Goal: Task Accomplishment & Management: Complete application form

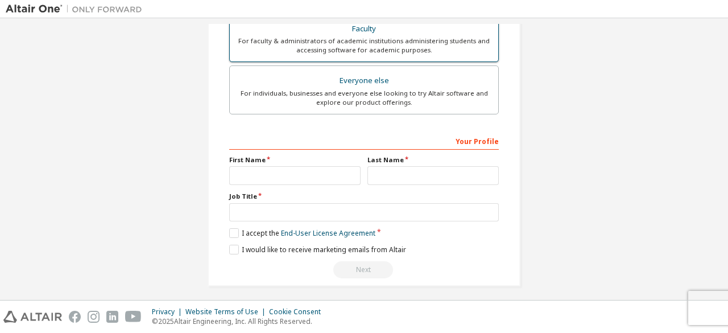
scroll to position [328, 0]
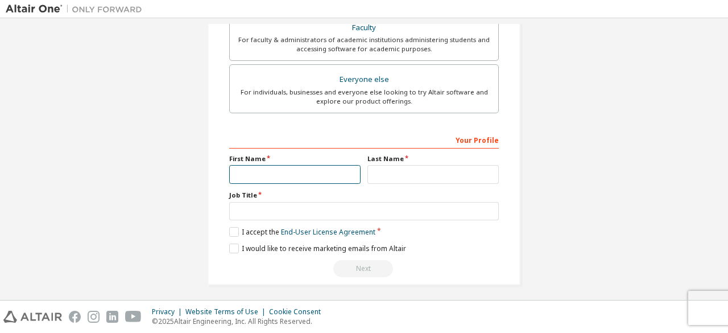
click at [247, 171] on input "text" at bounding box center [294, 174] width 131 height 19
type input "********"
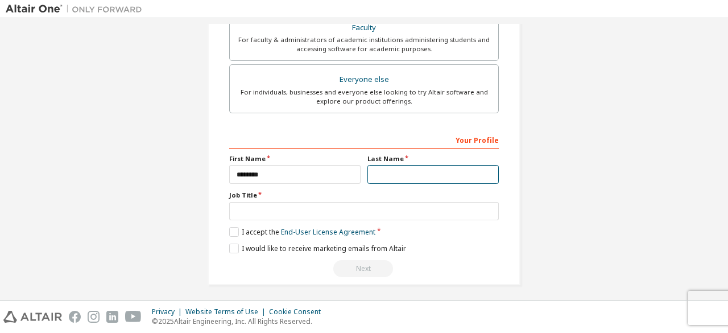
click at [384, 171] on input "text" at bounding box center [432, 174] width 131 height 19
type input "****"
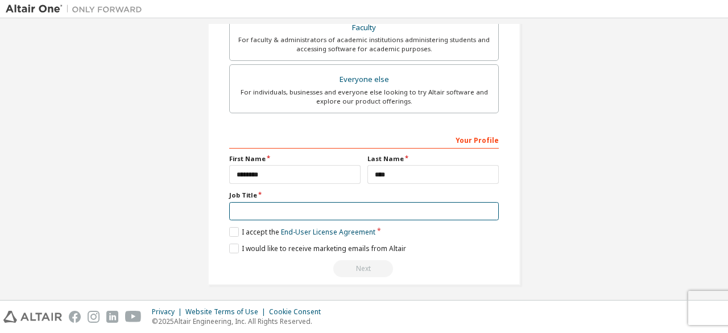
click at [251, 209] on input "text" at bounding box center [364, 211] width 270 height 19
type input "******"
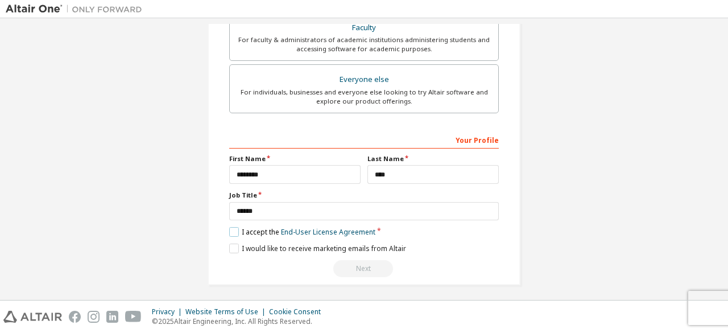
click at [234, 228] on label "I accept the End-User License Agreement" at bounding box center [302, 232] width 146 height 10
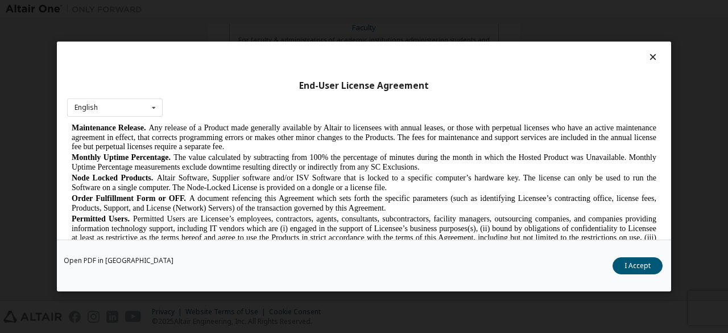
scroll to position [517, 0]
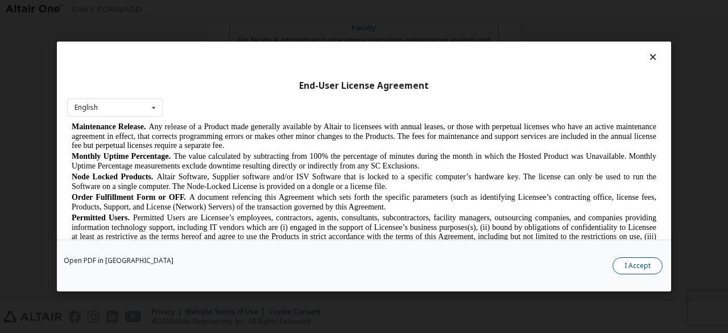
click at [634, 267] on button "I Accept" at bounding box center [638, 265] width 50 height 17
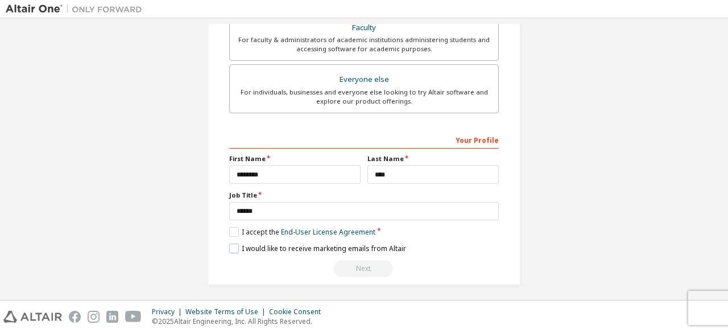
click at [230, 247] on label "I would like to receive marketing emails from Altair" at bounding box center [317, 248] width 177 height 10
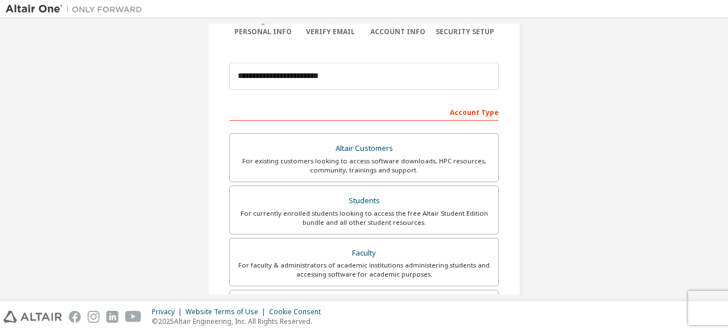
scroll to position [0, 0]
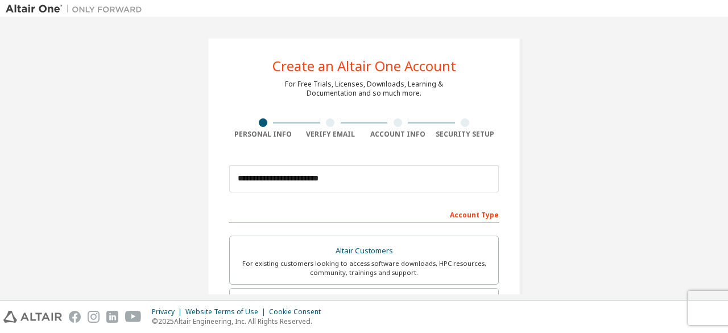
click at [237, 216] on div "Account Type" at bounding box center [364, 214] width 270 height 18
click at [475, 216] on div "Account Type" at bounding box center [364, 214] width 270 height 18
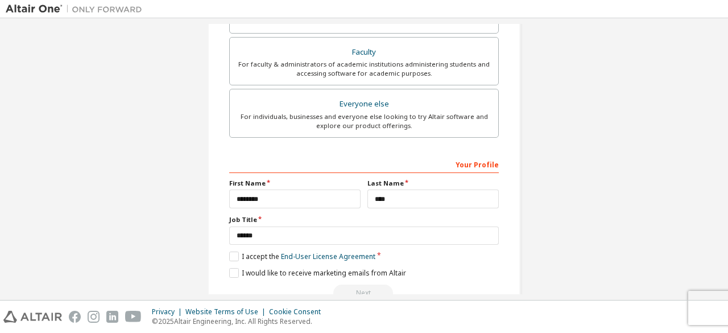
scroll to position [329, 0]
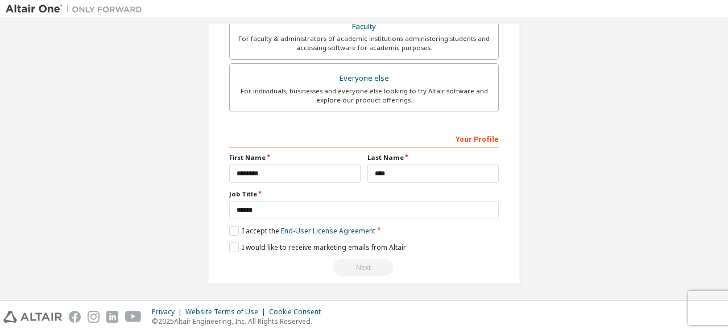
click at [288, 141] on div "Your Profile" at bounding box center [364, 138] width 270 height 18
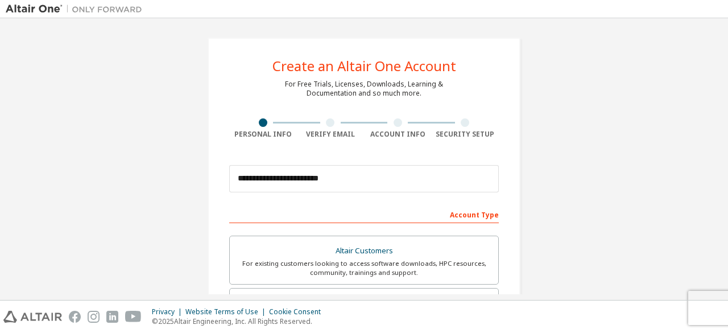
click at [320, 135] on div "Verify Email" at bounding box center [331, 134] width 68 height 9
type textarea "******"
click at [320, 135] on div "Verify Email" at bounding box center [331, 134] width 68 height 9
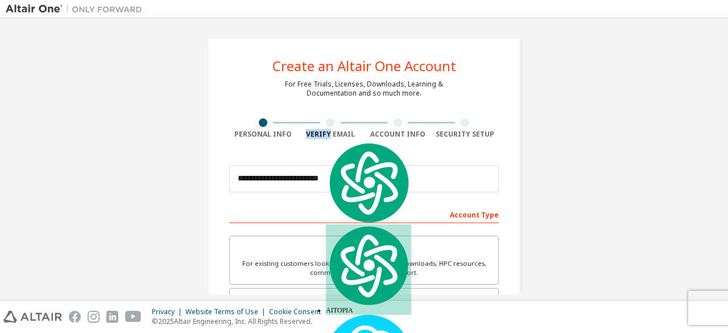
click at [320, 135] on div "Verify Email" at bounding box center [331, 134] width 68 height 9
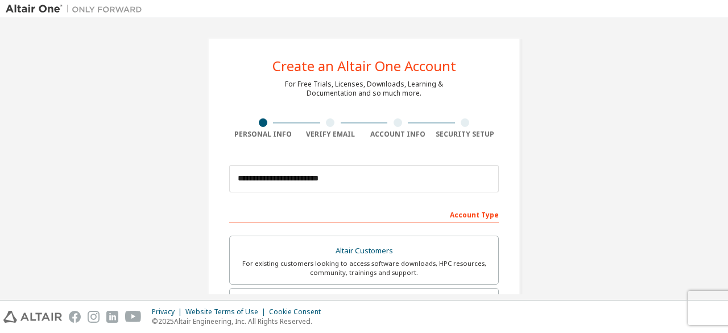
click at [332, 129] on div "Verify Email" at bounding box center [331, 128] width 68 height 20
click at [391, 130] on div "Account Info" at bounding box center [398, 134] width 68 height 9
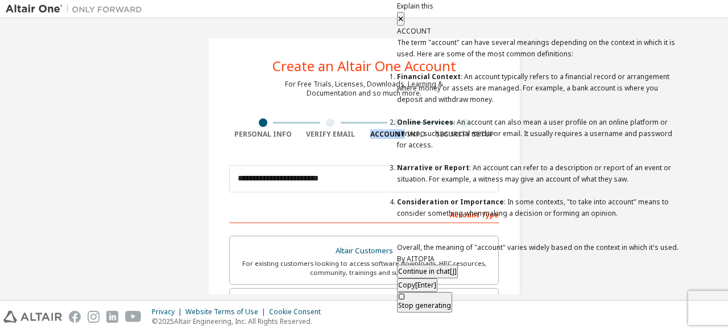
scroll to position [155, 0]
click at [574, 180] on div "**********" at bounding box center [364, 325] width 717 height 602
click at [403, 16] on icon at bounding box center [401, 18] width 5 height 5
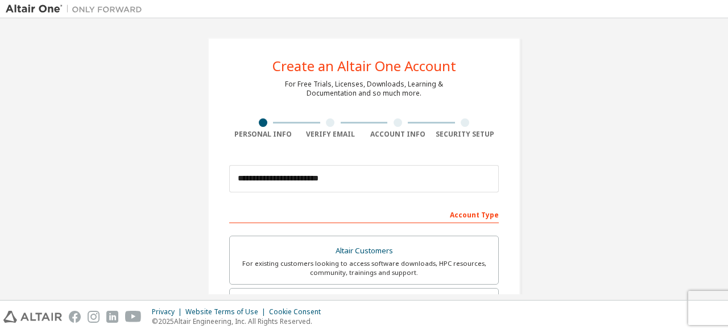
click at [465, 216] on div "Account Type" at bounding box center [364, 214] width 270 height 18
drag, startPoint x: 465, startPoint y: 216, endPoint x: 573, endPoint y: 261, distance: 117.8
click at [573, 261] on div "**********" at bounding box center [364, 325] width 717 height 602
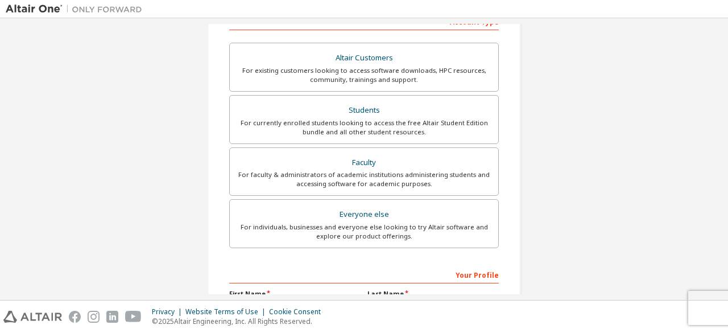
scroll to position [192, 0]
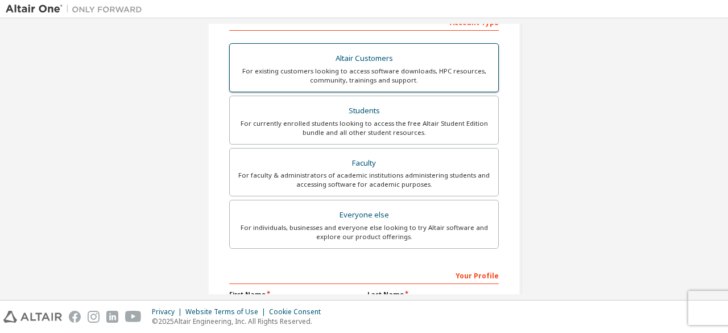
click at [351, 69] on div "For existing customers looking to access software downloads, HPC resources, com…" at bounding box center [364, 76] width 255 height 18
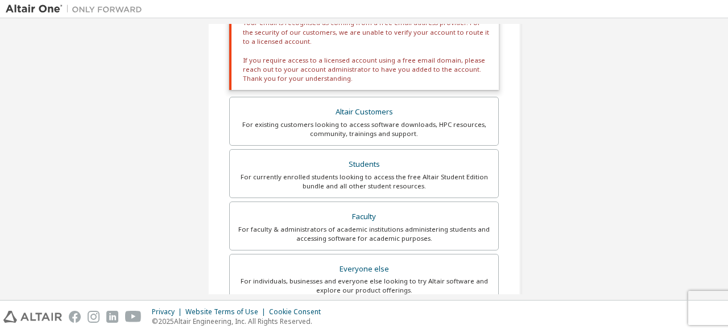
scroll to position [224, 0]
click at [386, 107] on div "Altair Customers" at bounding box center [364, 112] width 255 height 16
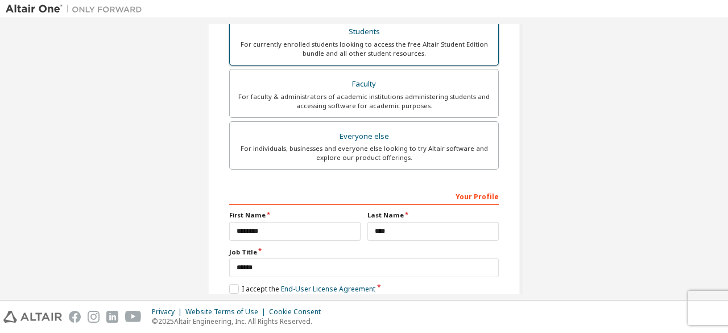
scroll to position [414, 0]
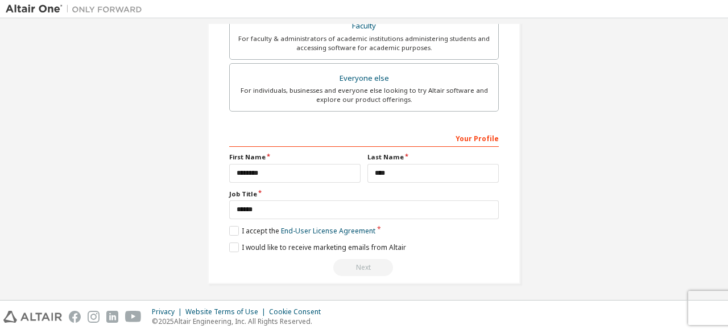
click at [363, 266] on div "Next" at bounding box center [364, 267] width 270 height 17
click at [475, 136] on div "Your Profile" at bounding box center [364, 138] width 270 height 18
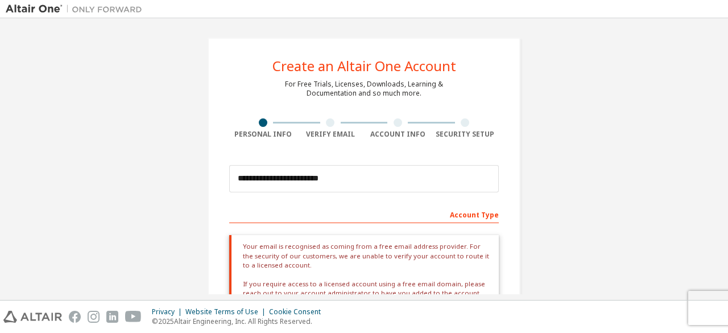
scroll to position [1019, 0]
